Goal: Check status: Check status

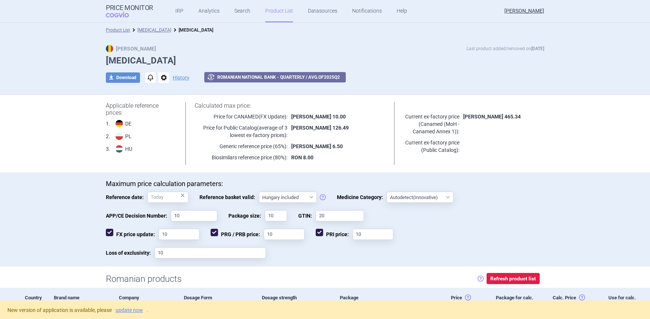
select select "hungary-included"
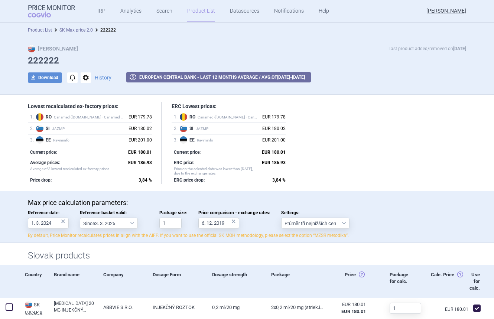
select select "2022-12-01"
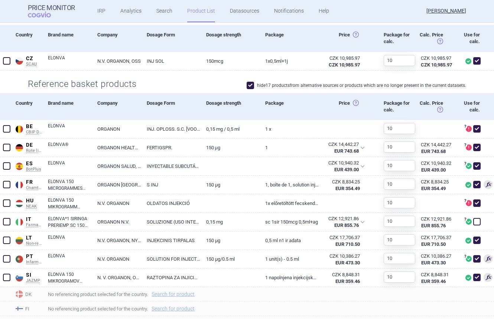
scroll to position [324, 0]
